Goal: Check status

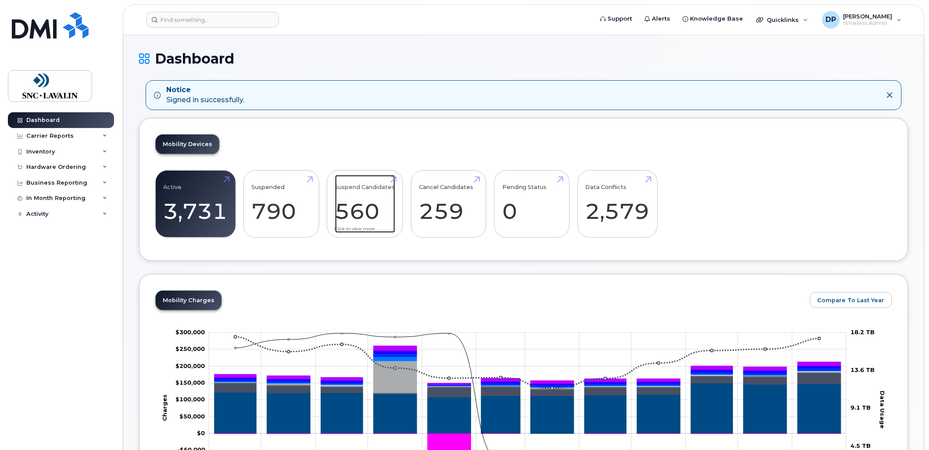
click at [365, 202] on link "Suspend Candidates 560" at bounding box center [365, 204] width 60 height 58
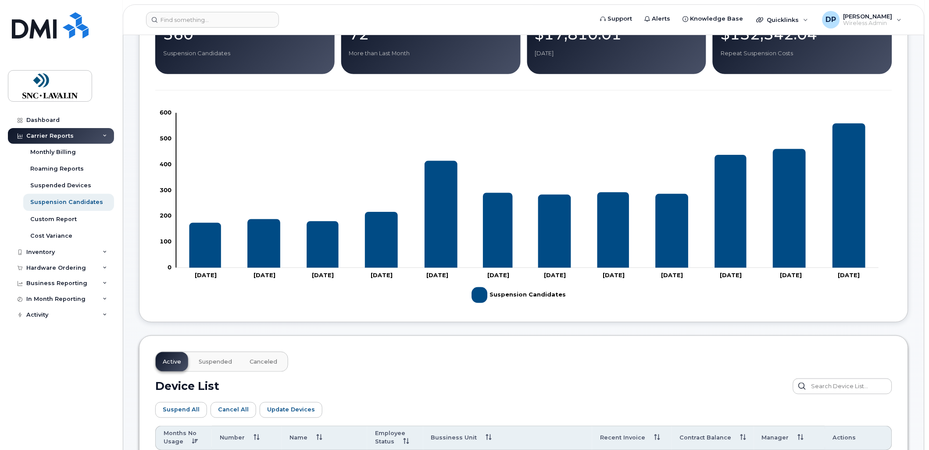
scroll to position [195, 0]
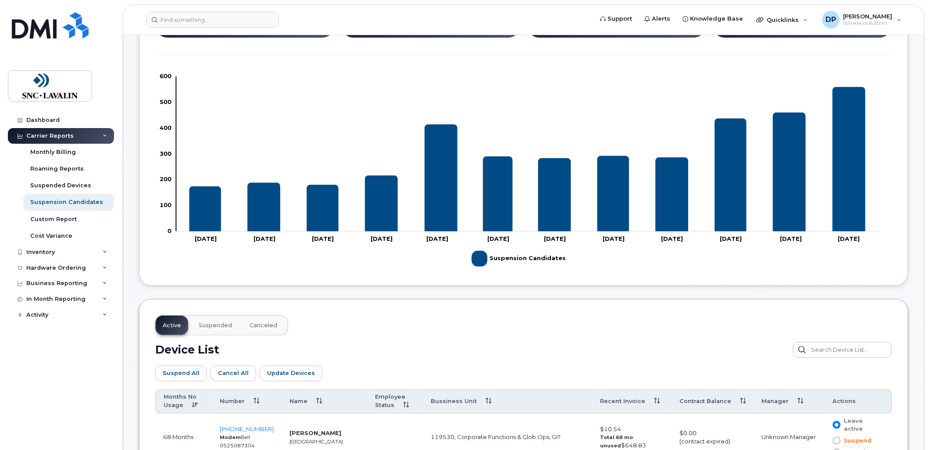
click at [435, 437] on td "119530, Corporate Functions & Glob Ops, GIT" at bounding box center [507, 438] width 169 height 48
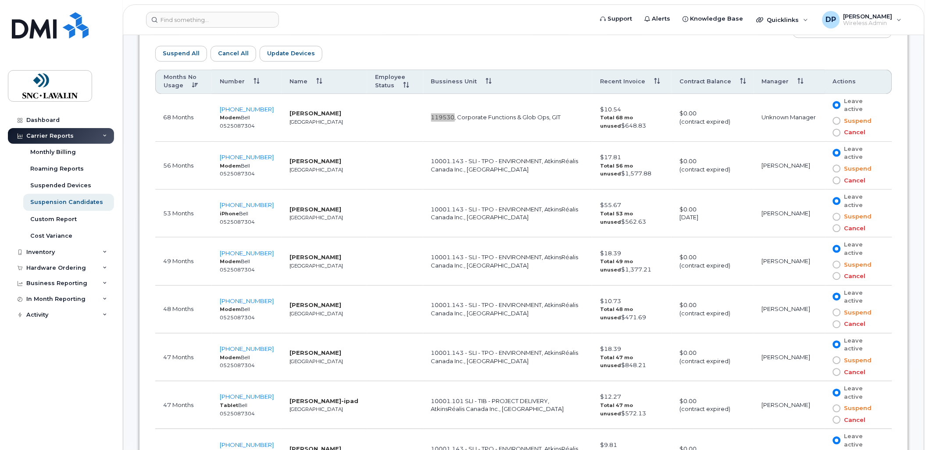
scroll to position [487, 0]
